Goal: Check status

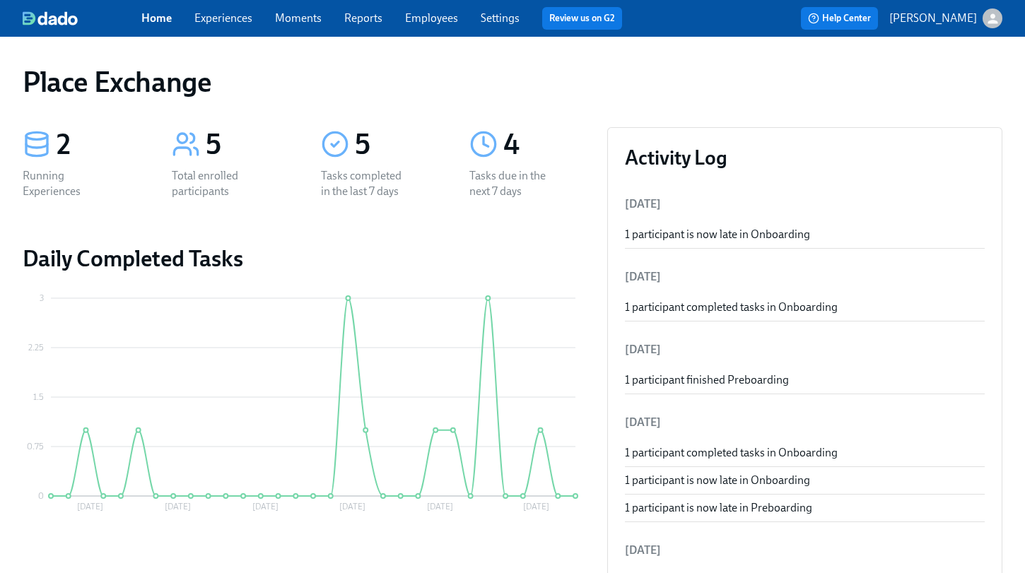
click at [227, 15] on link "Experiences" at bounding box center [223, 17] width 58 height 13
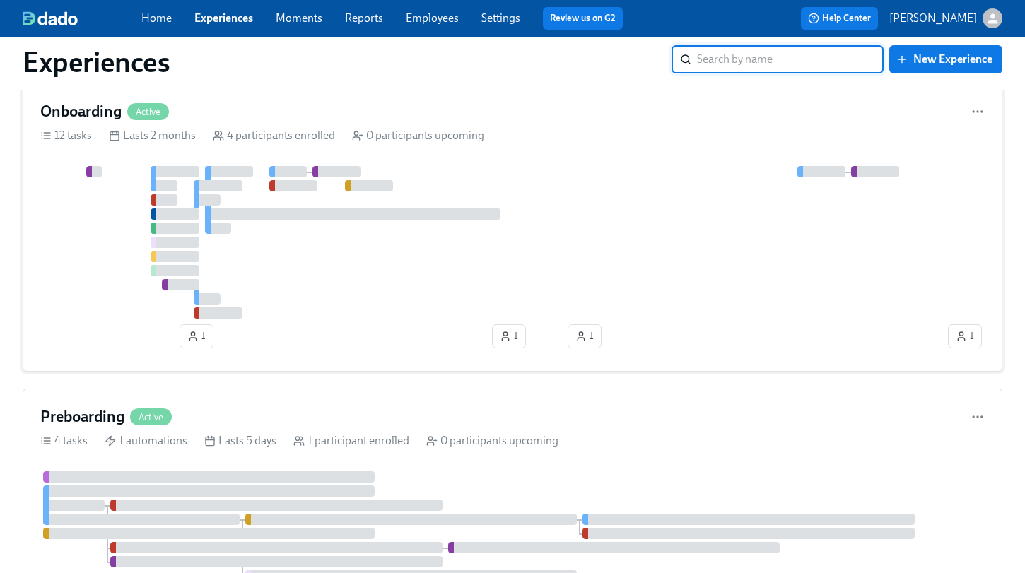
scroll to position [45, 0]
click at [326, 254] on div at bounding box center [492, 241] width 904 height 153
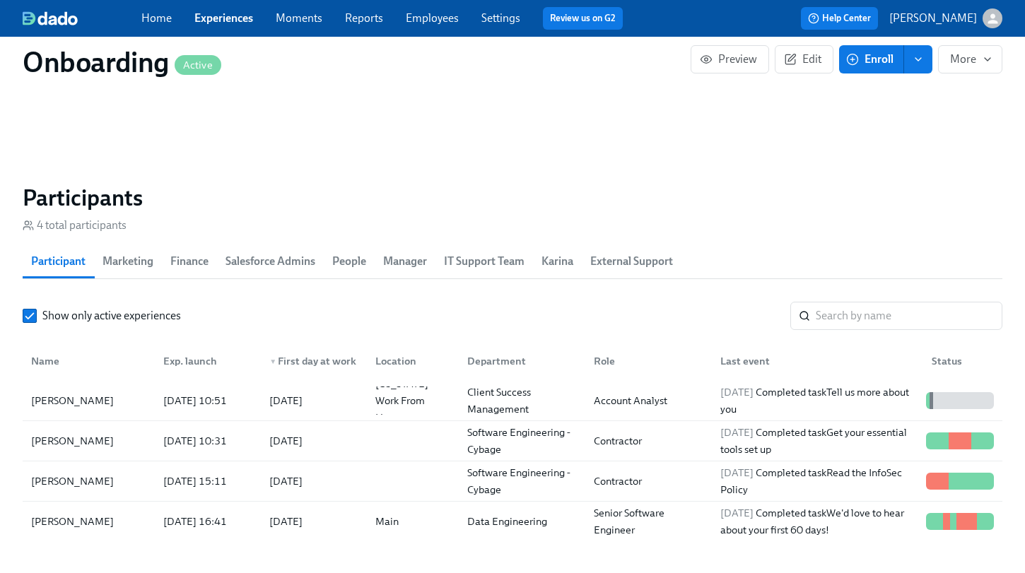
scroll to position [1213, 0]
click at [76, 399] on div "[PERSON_NAME]" at bounding box center [72, 399] width 94 height 17
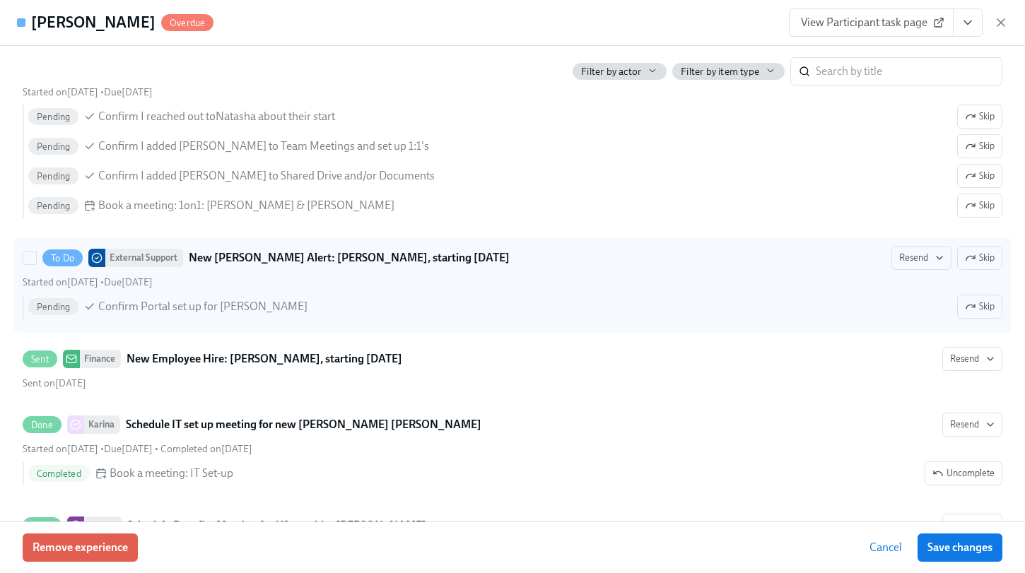
scroll to position [944, 0]
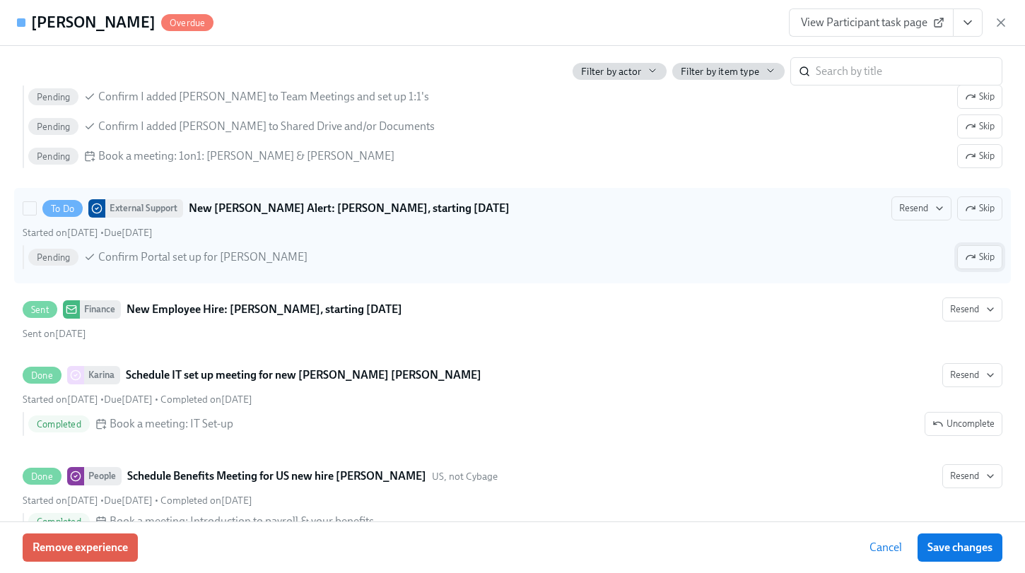
click at [982, 264] on span "Skip" at bounding box center [980, 257] width 30 height 14
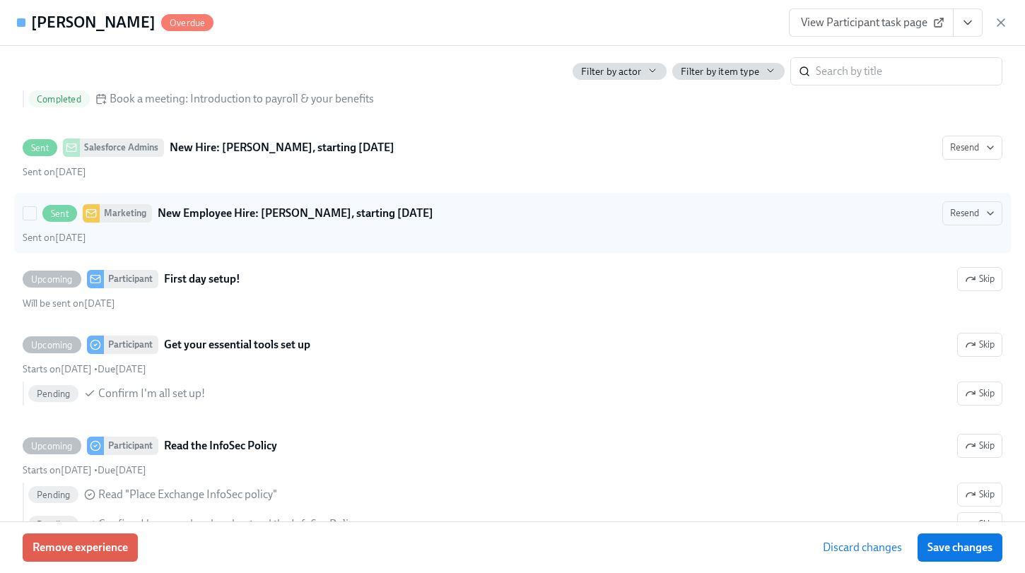
scroll to position [1371, 0]
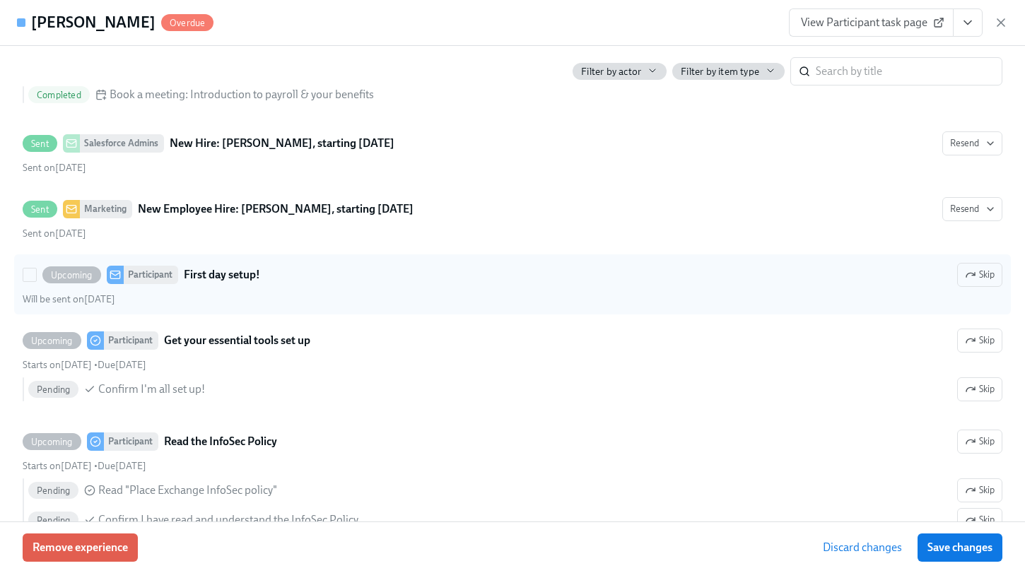
click at [305, 287] on div "Upcoming Participant First day setup! Skip" at bounding box center [512, 275] width 979 height 24
click at [36, 281] on input "Upcoming Participant First day setup! Skip Will be sent on [DATE]" at bounding box center [29, 275] width 13 height 13
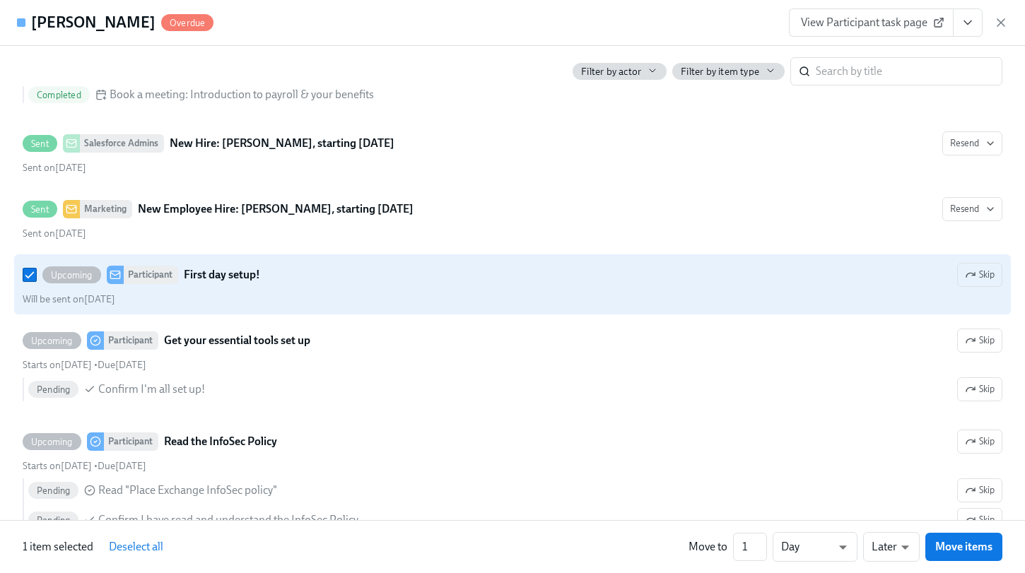
click at [249, 283] on strong "First day setup!" at bounding box center [222, 274] width 76 height 17
click at [36, 281] on input "Upcoming Participant First day setup! Skip Will be sent on [DATE]" at bounding box center [29, 275] width 13 height 13
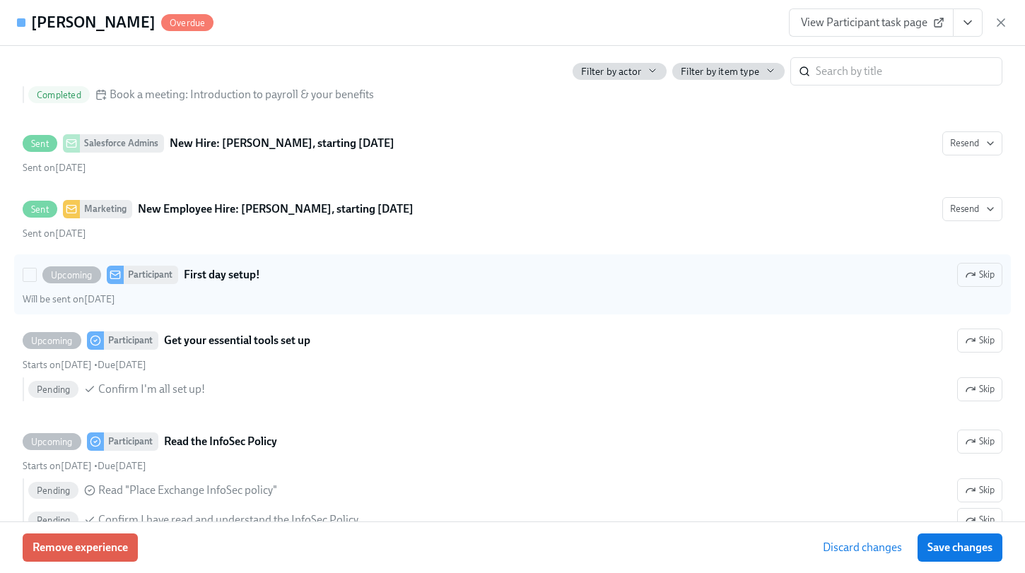
click at [249, 283] on strong "First day setup!" at bounding box center [222, 274] width 76 height 17
click at [36, 281] on input "Upcoming Participant First day setup! Skip Will be sent on [DATE]" at bounding box center [29, 275] width 13 height 13
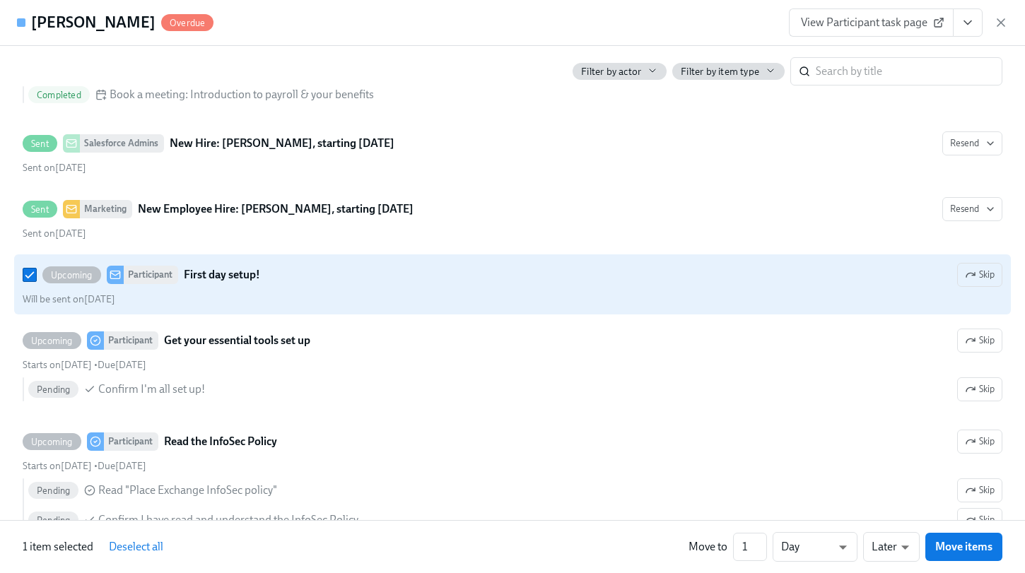
click at [254, 283] on strong "First day setup!" at bounding box center [222, 274] width 76 height 17
click at [36, 281] on input "Upcoming Participant First day setup! Skip Will be sent on [DATE]" at bounding box center [29, 275] width 13 height 13
checkbox input "false"
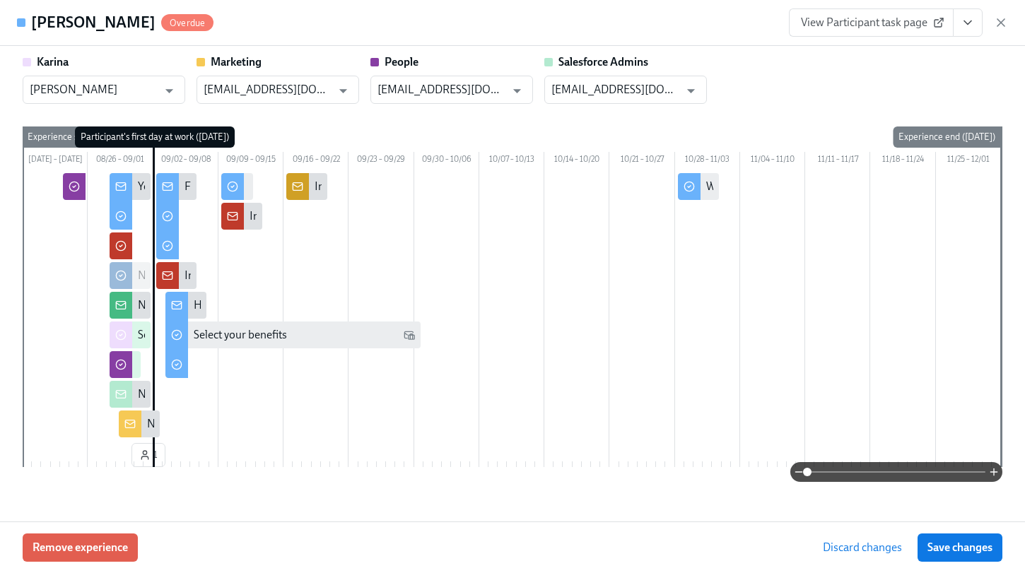
scroll to position [0, 0]
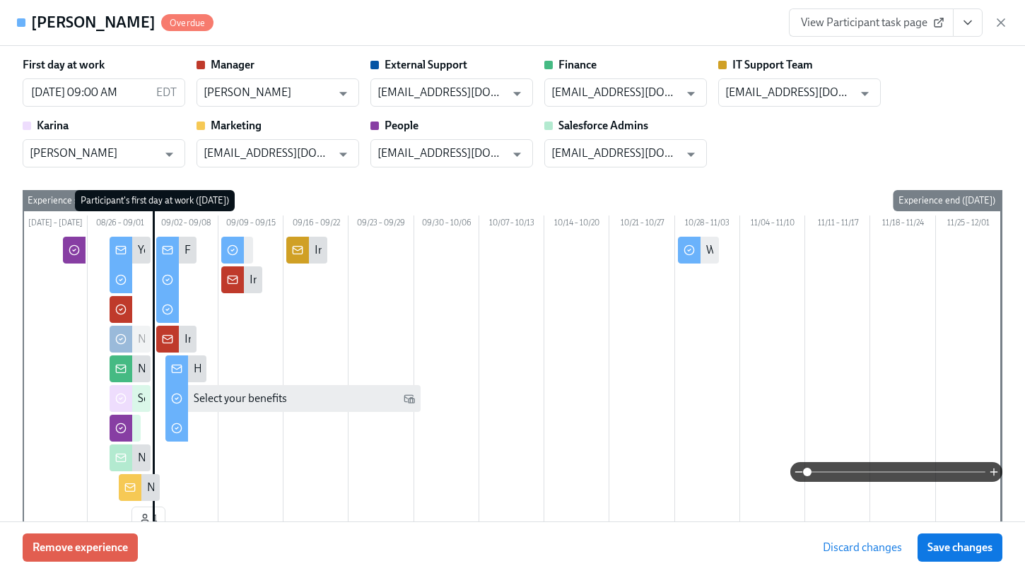
click at [572, 29] on div "[PERSON_NAME] Overdue View Participant task page" at bounding box center [512, 23] width 1025 height 46
click at [519, 23] on div "[PERSON_NAME] Overdue View Participant task page" at bounding box center [512, 23] width 1025 height 46
click at [802, 135] on div "First day at work [DATE] 09:00 AM EDT ​ Manager [PERSON_NAME] ​ External Suppor…" at bounding box center [512, 112] width 979 height 110
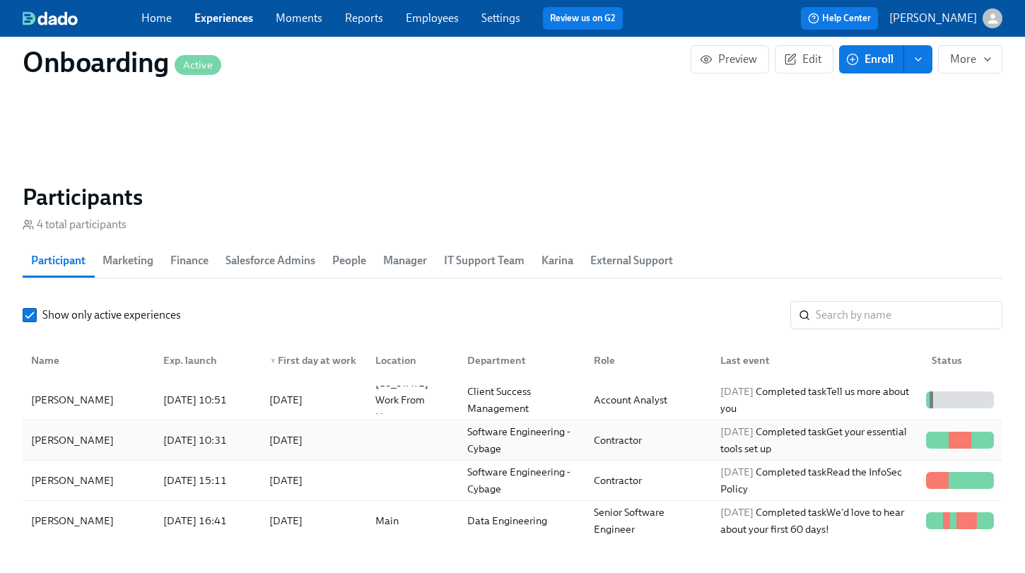
click at [364, 436] on div at bounding box center [410, 440] width 92 height 28
